Goal: Task Accomplishment & Management: Use online tool/utility

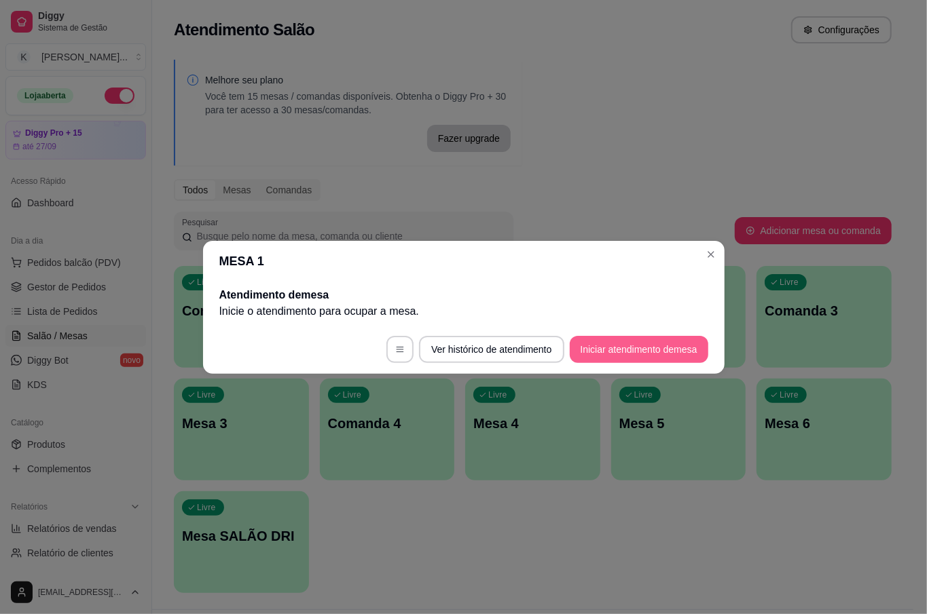
click at [674, 348] on button "Iniciar atendimento de mesa" at bounding box center [639, 349] width 138 height 27
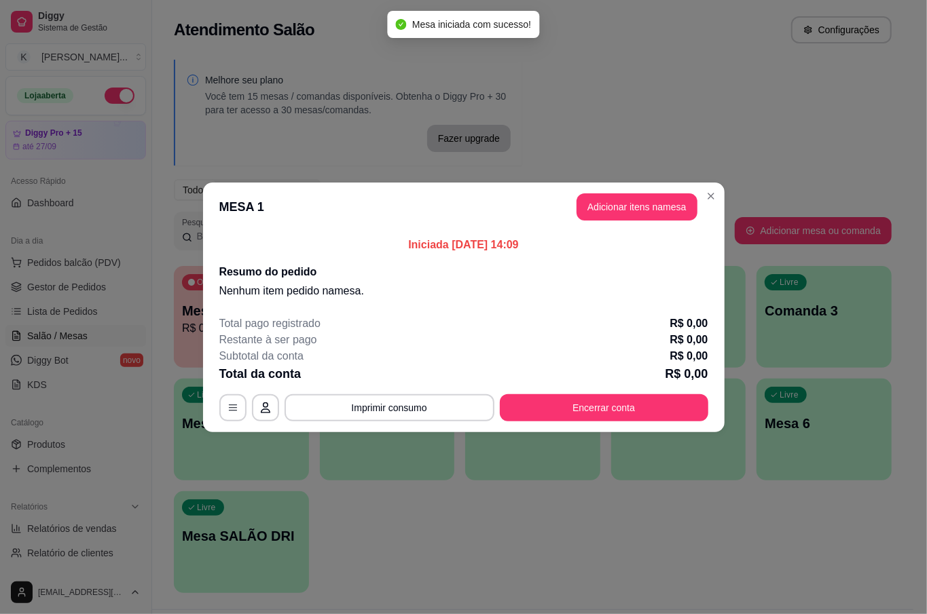
click at [636, 191] on header "MESA 1 Adicionar itens na mesa" at bounding box center [463, 207] width 521 height 49
click at [631, 202] on button "Adicionar itens na mesa" at bounding box center [636, 206] width 121 height 27
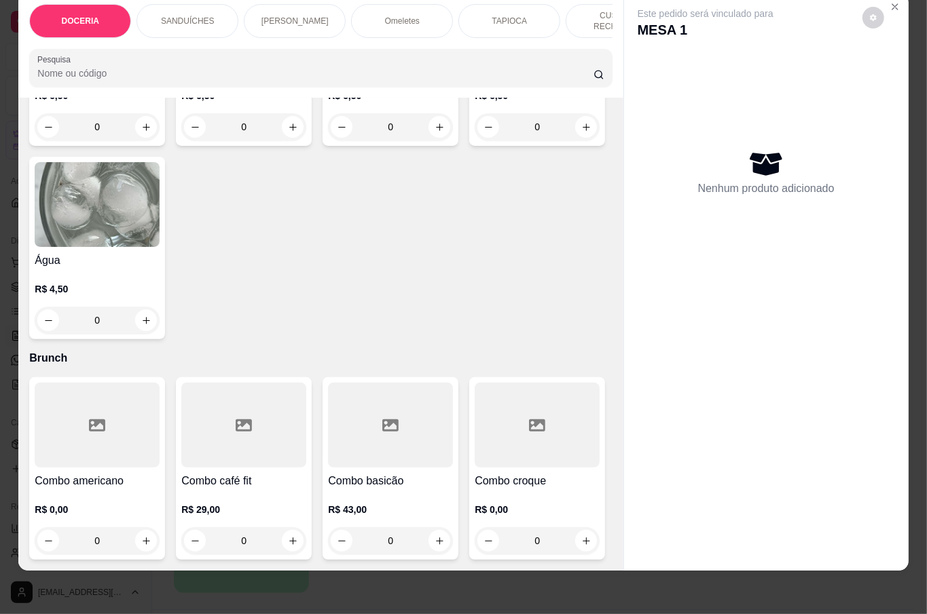
scroll to position [3349, 0]
click at [160, 334] on div "0" at bounding box center [97, 320] width 125 height 27
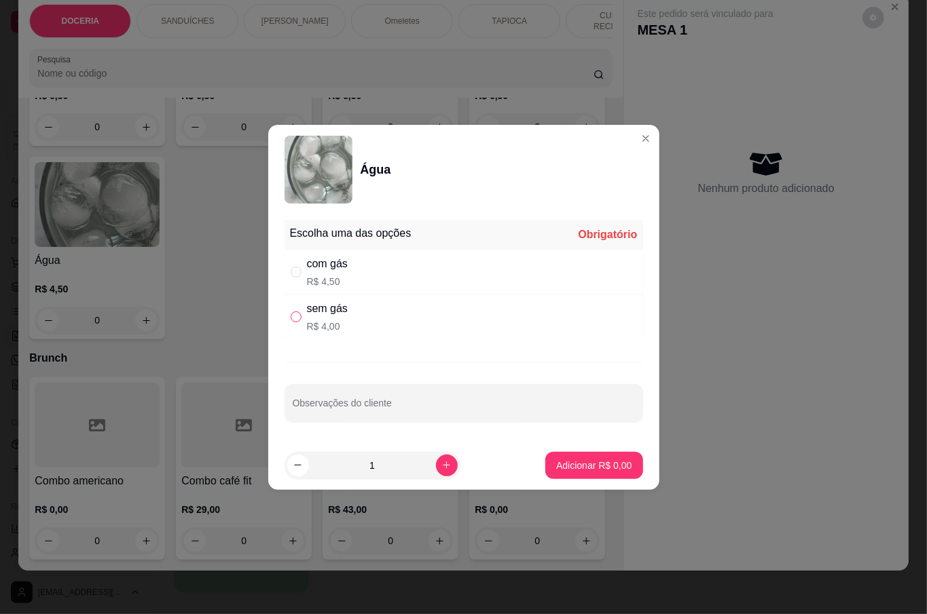
click at [299, 316] on input "" at bounding box center [296, 317] width 11 height 11
radio input "true"
click at [558, 459] on p "Adicionar R$ 4,00" at bounding box center [593, 466] width 75 height 14
type input "1"
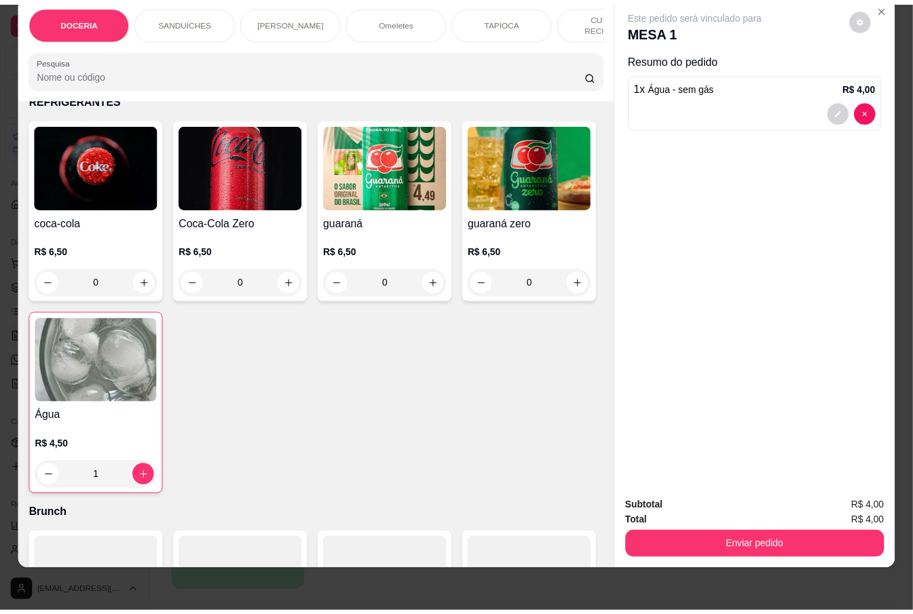
scroll to position [2625, 0]
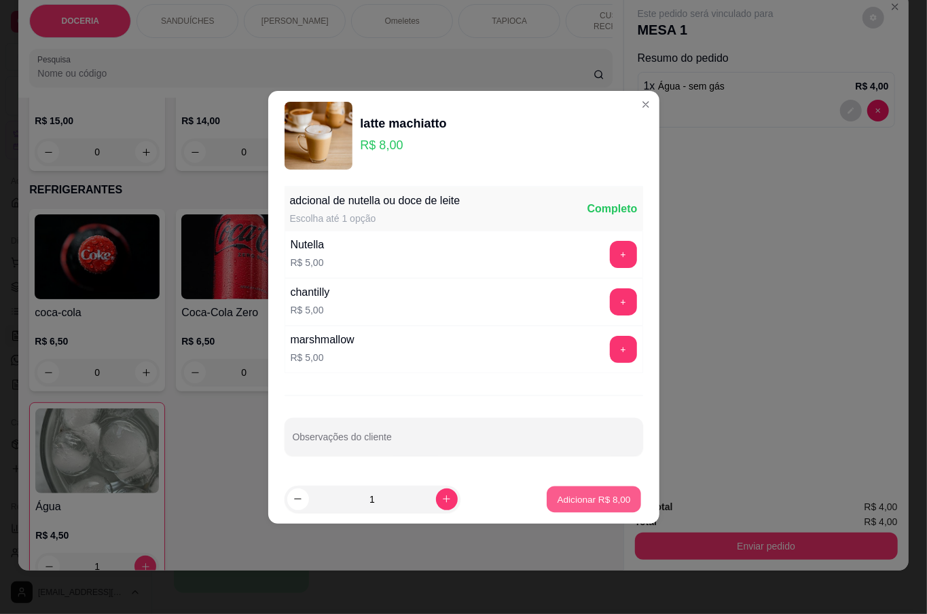
click at [604, 496] on p "Adicionar R$ 8,00" at bounding box center [593, 499] width 73 height 13
type input "1"
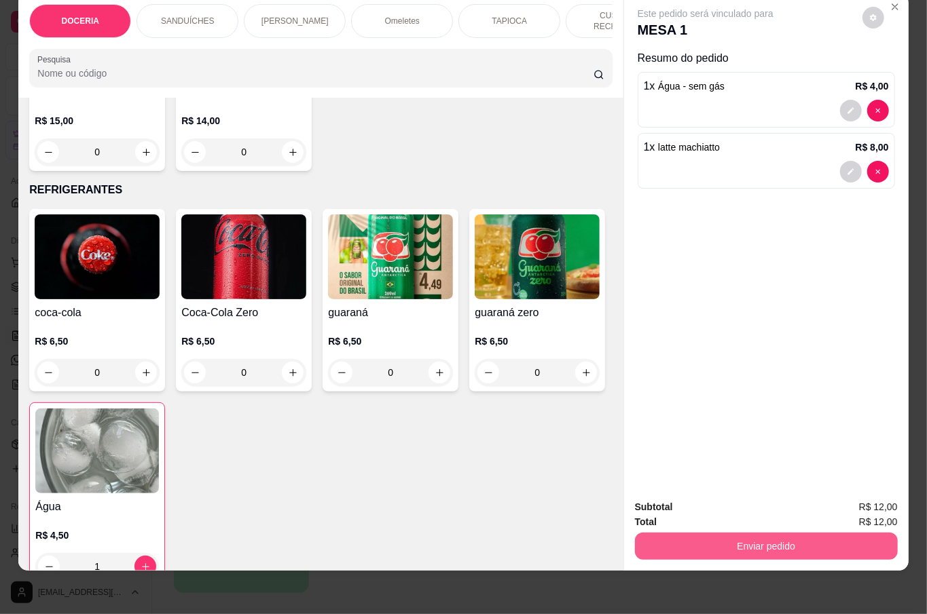
click at [718, 533] on button "Enviar pedido" at bounding box center [766, 546] width 263 height 27
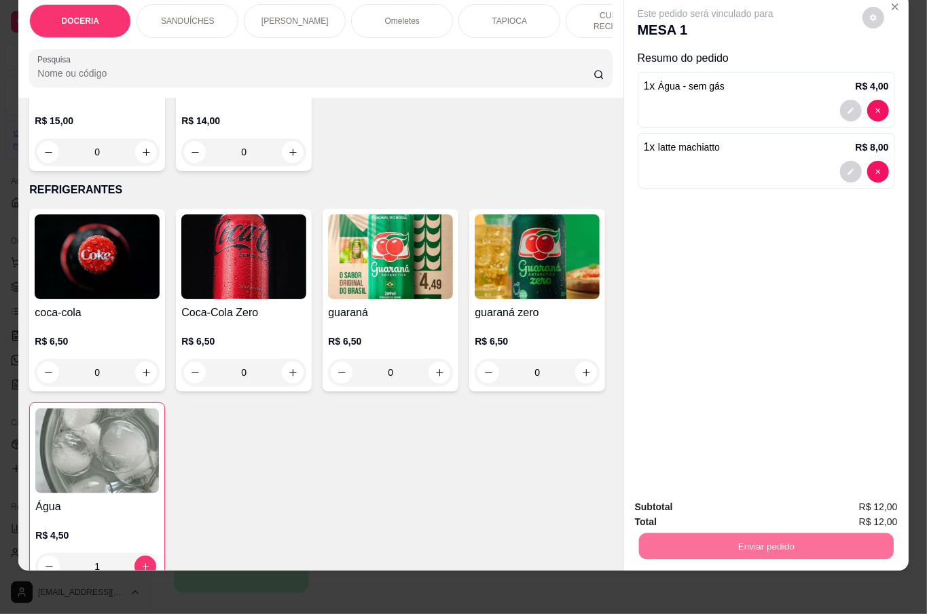
click at [693, 496] on button "Não registrar e enviar pedido" at bounding box center [719, 500] width 141 height 26
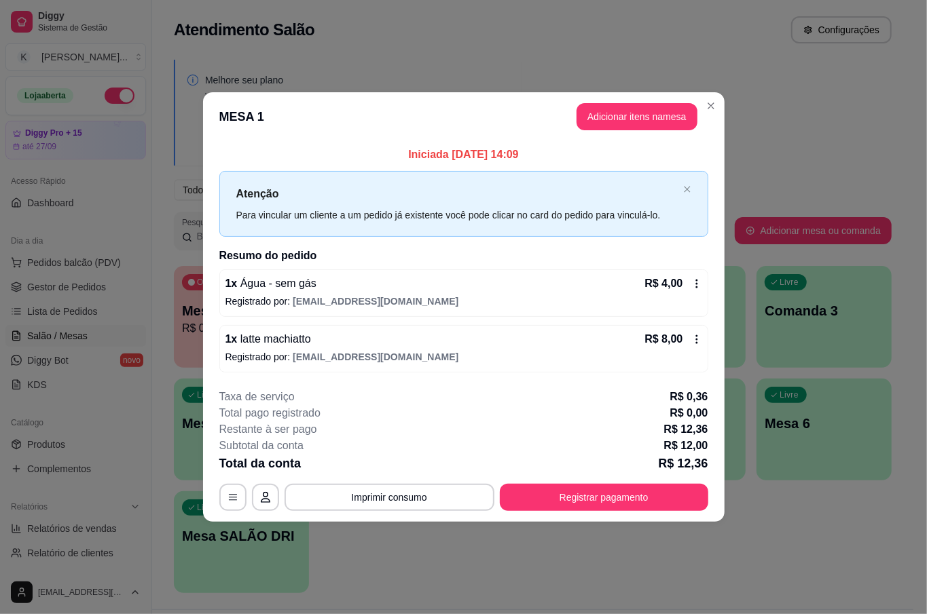
click at [692, 498] on button "Registrar pagamento" at bounding box center [604, 497] width 208 height 27
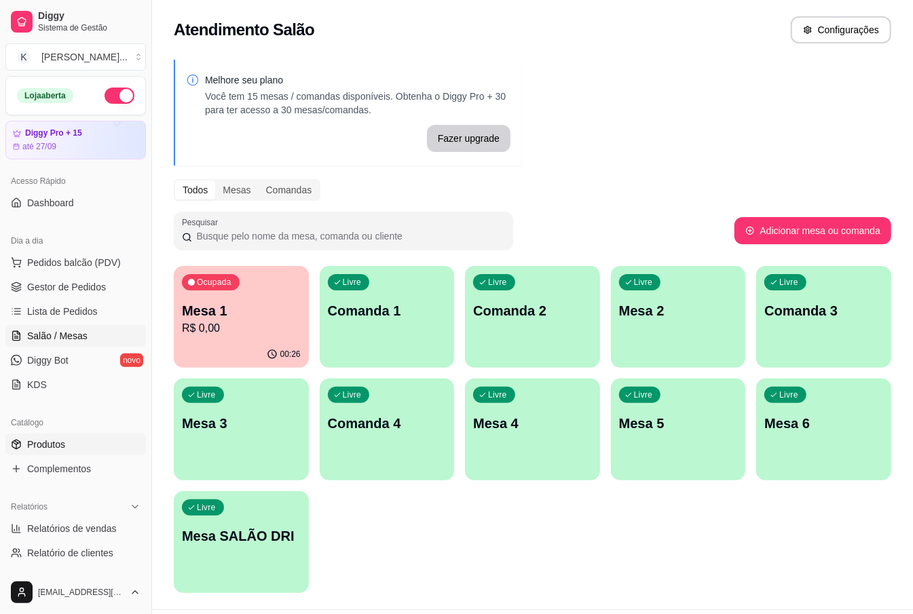
click at [69, 444] on link "Produtos" at bounding box center [75, 445] width 141 height 22
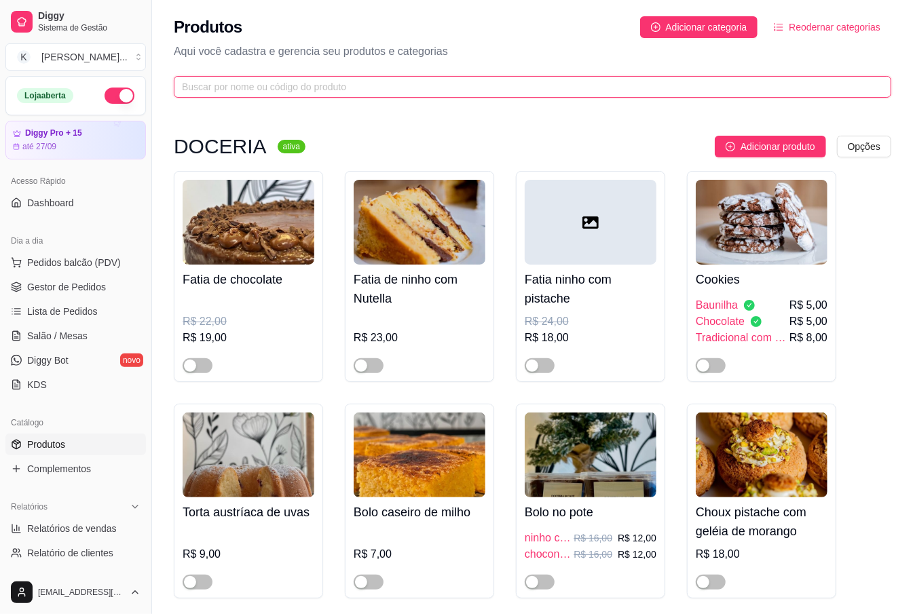
click at [331, 90] on input "text" at bounding box center [527, 86] width 690 height 15
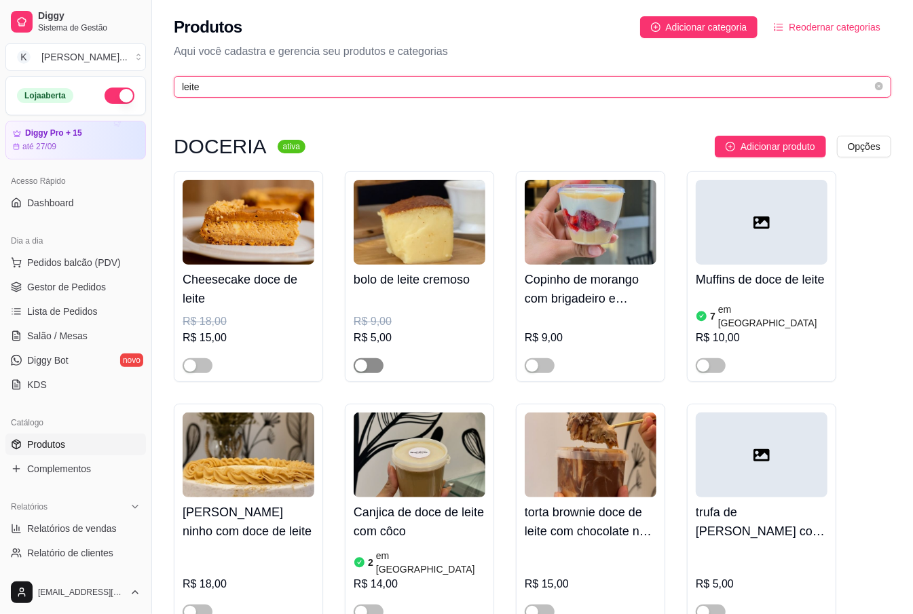
type input "leite"
click at [370, 370] on span "button" at bounding box center [369, 365] width 30 height 15
click at [441, 315] on div "R$ 9,00" at bounding box center [420, 322] width 132 height 16
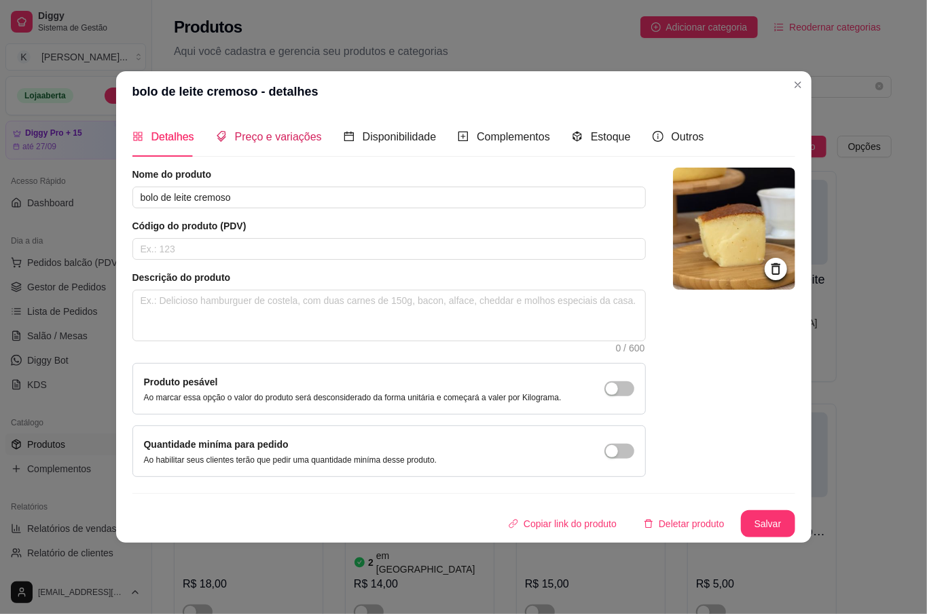
click at [296, 134] on span "Preço e variações" at bounding box center [278, 137] width 87 height 12
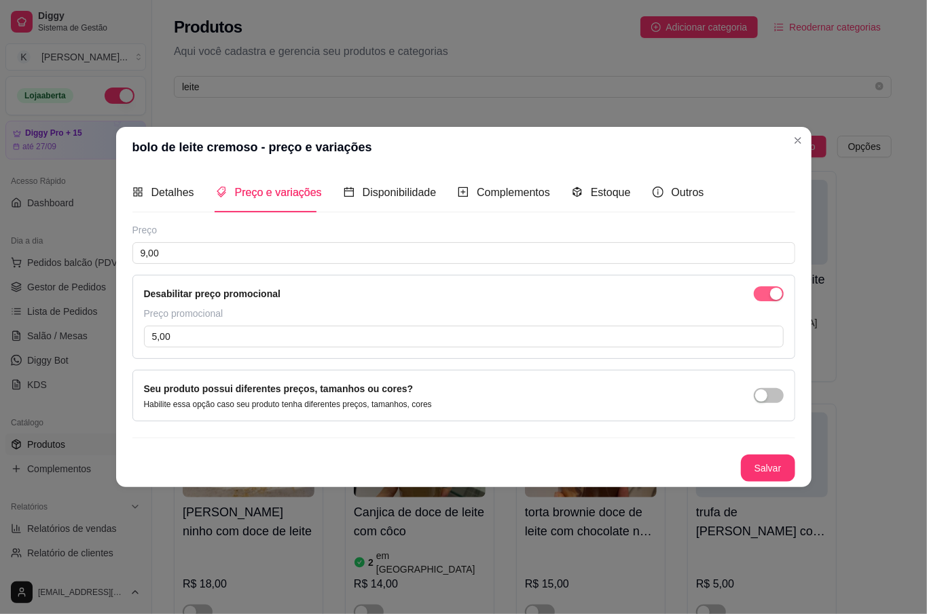
click at [772, 289] on div "button" at bounding box center [776, 294] width 12 height 12
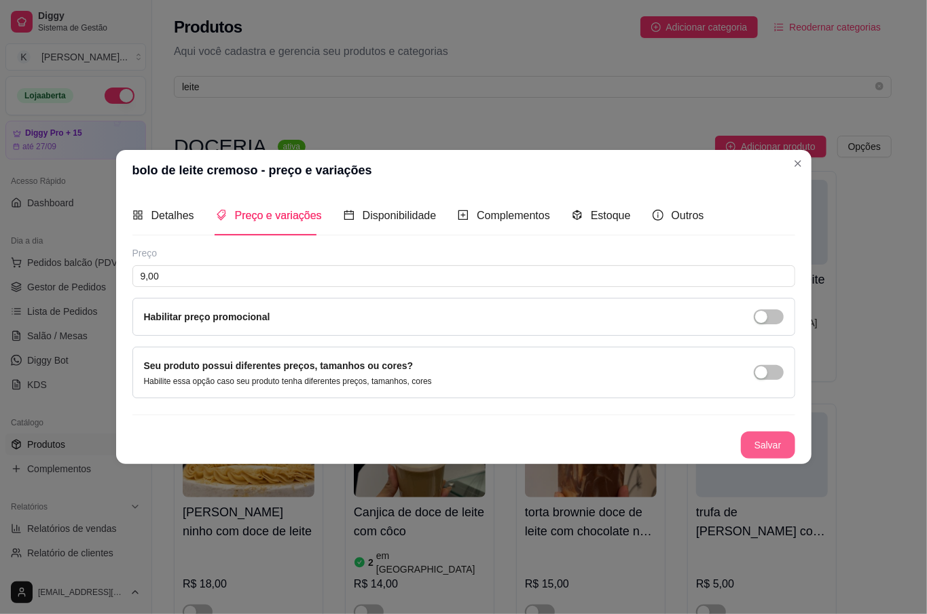
click at [771, 441] on button "Salvar" at bounding box center [768, 445] width 54 height 27
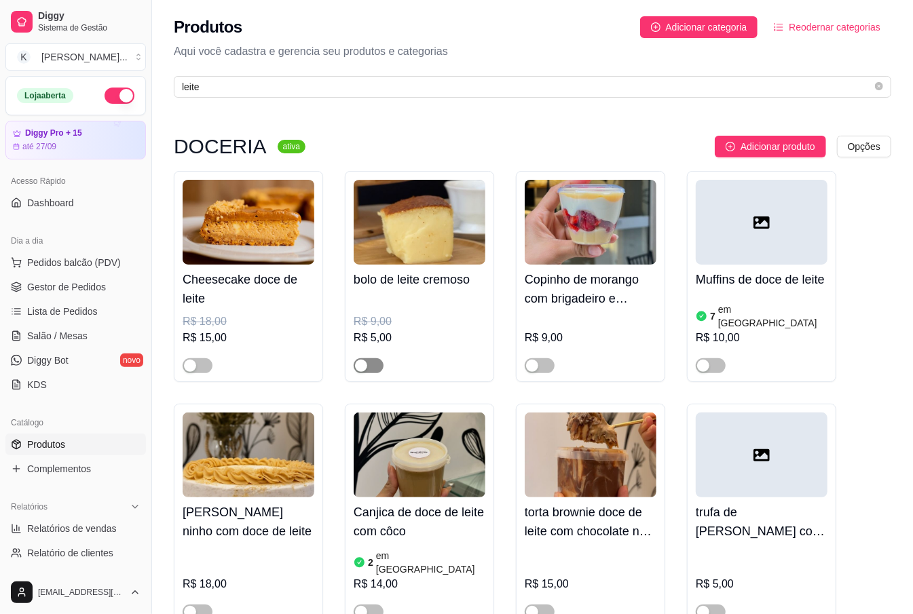
click at [367, 367] on div "button" at bounding box center [361, 366] width 12 height 12
click at [880, 402] on div "Cheesecake doce de leite R$ 18,00 R$ 15,00 bolo de leite cremoso R$ 9,00 Copinh…" at bounding box center [533, 508] width 718 height 674
click at [64, 333] on span "Salão / Mesas" at bounding box center [57, 336] width 60 height 14
click at [47, 310] on span "Lista de Pedidos" at bounding box center [62, 312] width 71 height 14
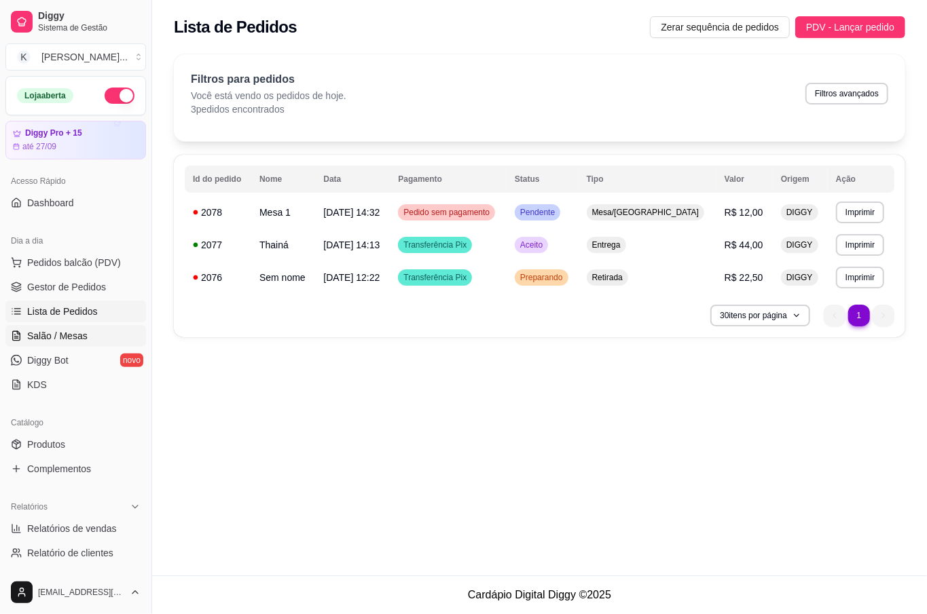
click at [71, 331] on span "Salão / Mesas" at bounding box center [57, 336] width 60 height 14
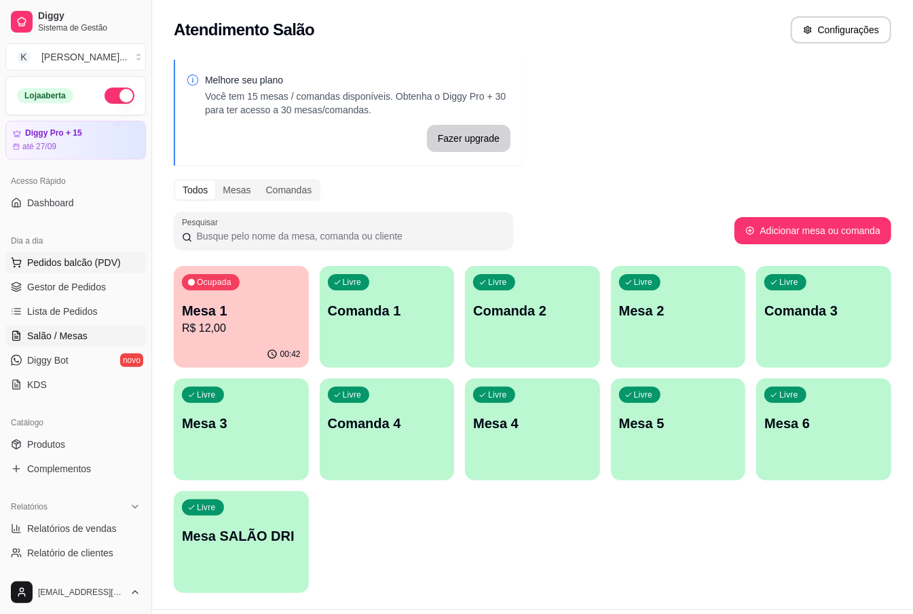
click at [65, 259] on span "Pedidos balcão (PDV)" at bounding box center [74, 263] width 94 height 14
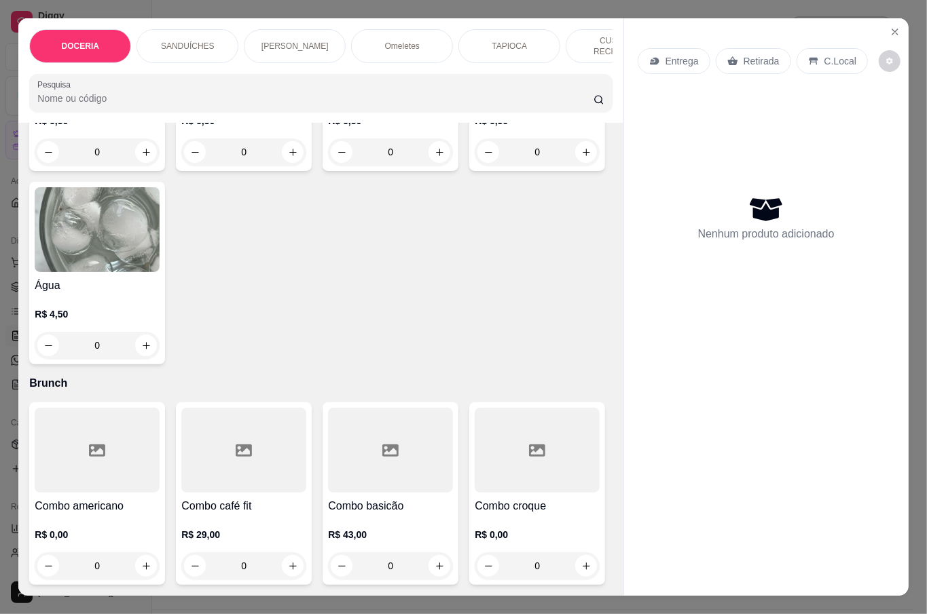
scroll to position [3319, 0]
click at [160, 359] on div "0" at bounding box center [97, 345] width 125 height 27
